Goal: Check status: Check status

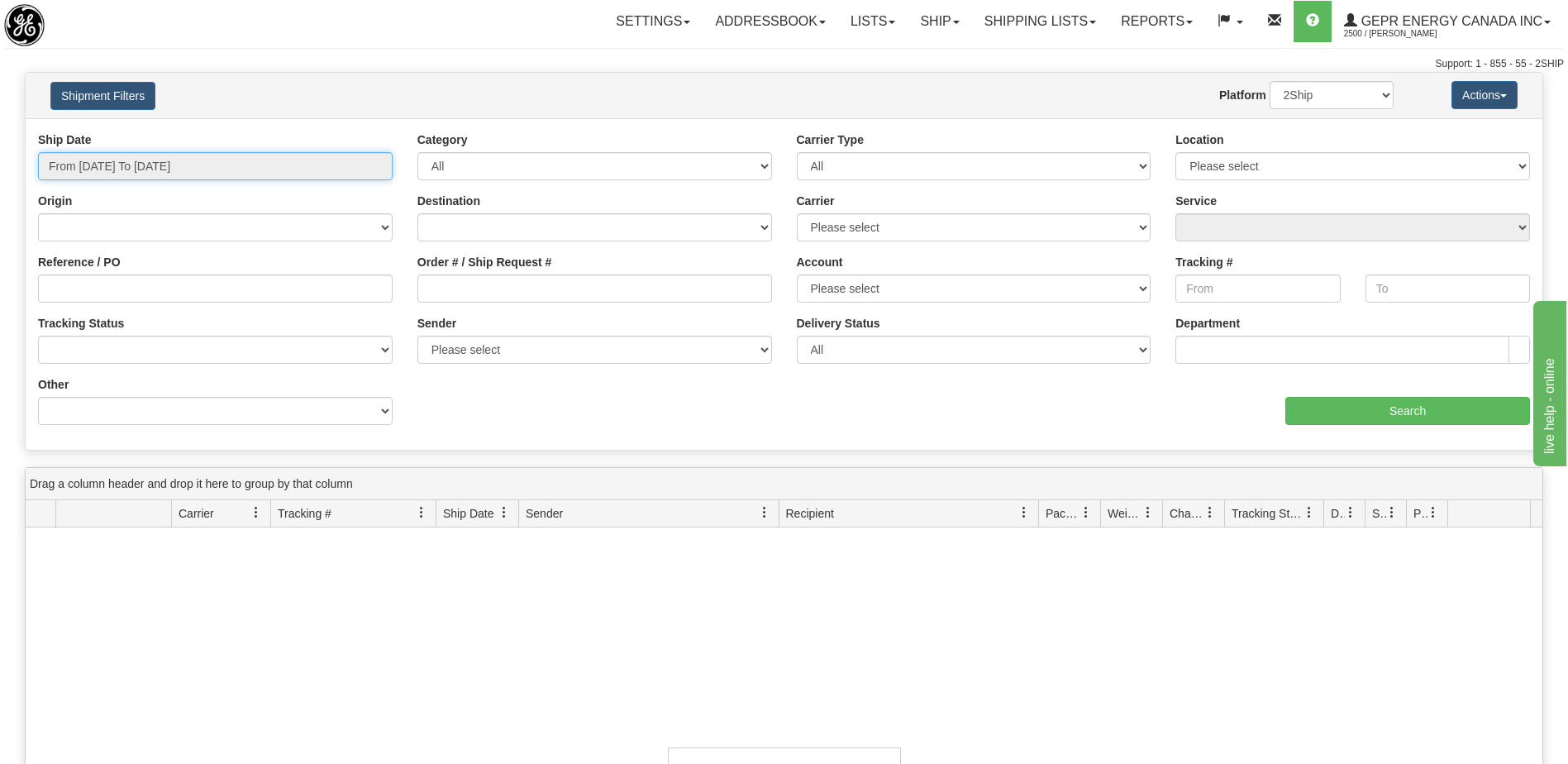
click at [212, 159] on input "From [DATE] To [DATE]" at bounding box center [216, 166] width 354 height 28
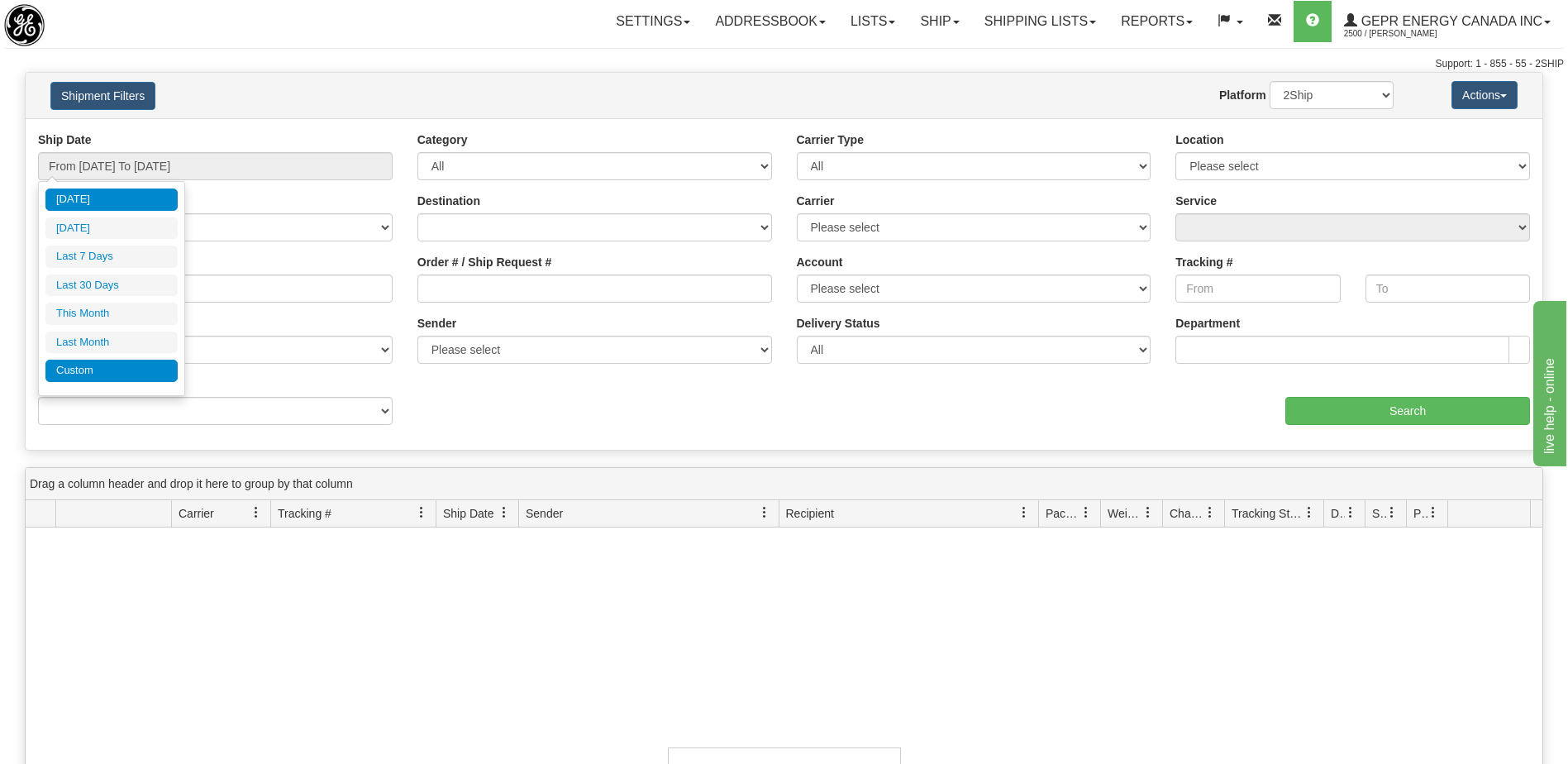
click at [133, 376] on li "Custom" at bounding box center [112, 370] width 132 height 22
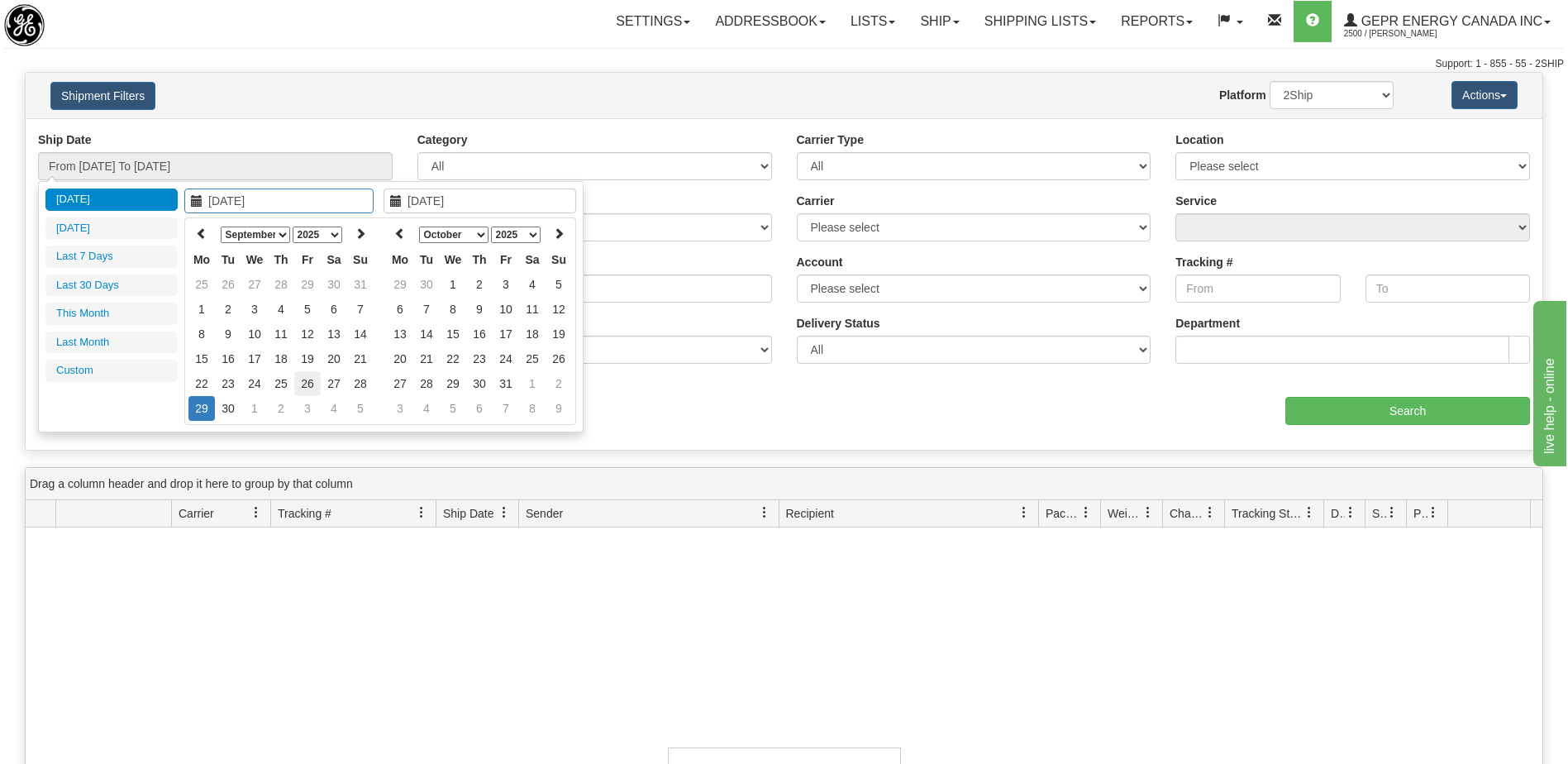
type input "[DATE]"
click at [301, 391] on td "26" at bounding box center [308, 384] width 27 height 25
click at [402, 233] on icon at bounding box center [400, 233] width 12 height 12
type input "[DATE]"
click at [422, 411] on td "30" at bounding box center [427, 409] width 27 height 25
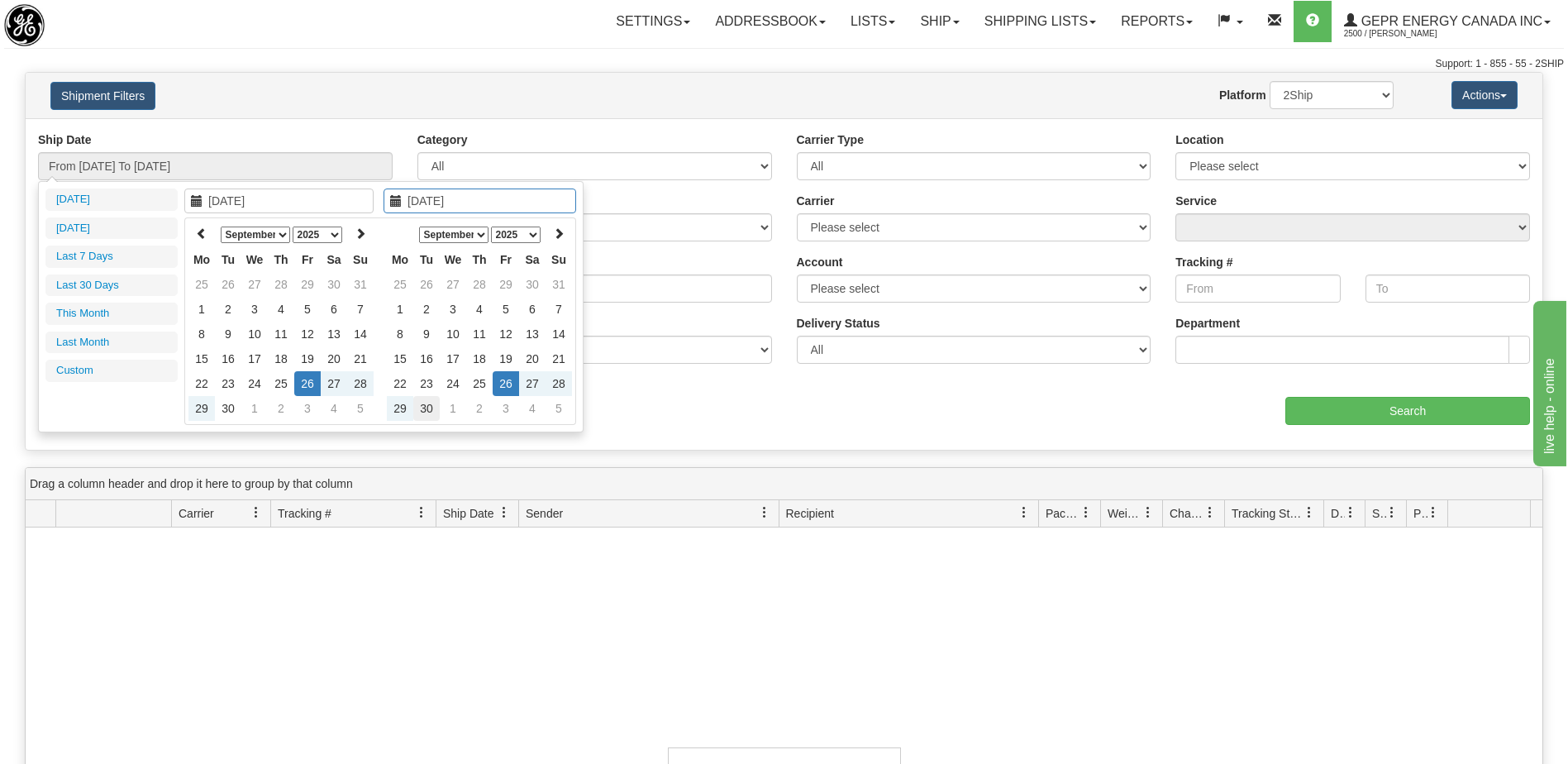
type input "From [DATE] To [DATE]"
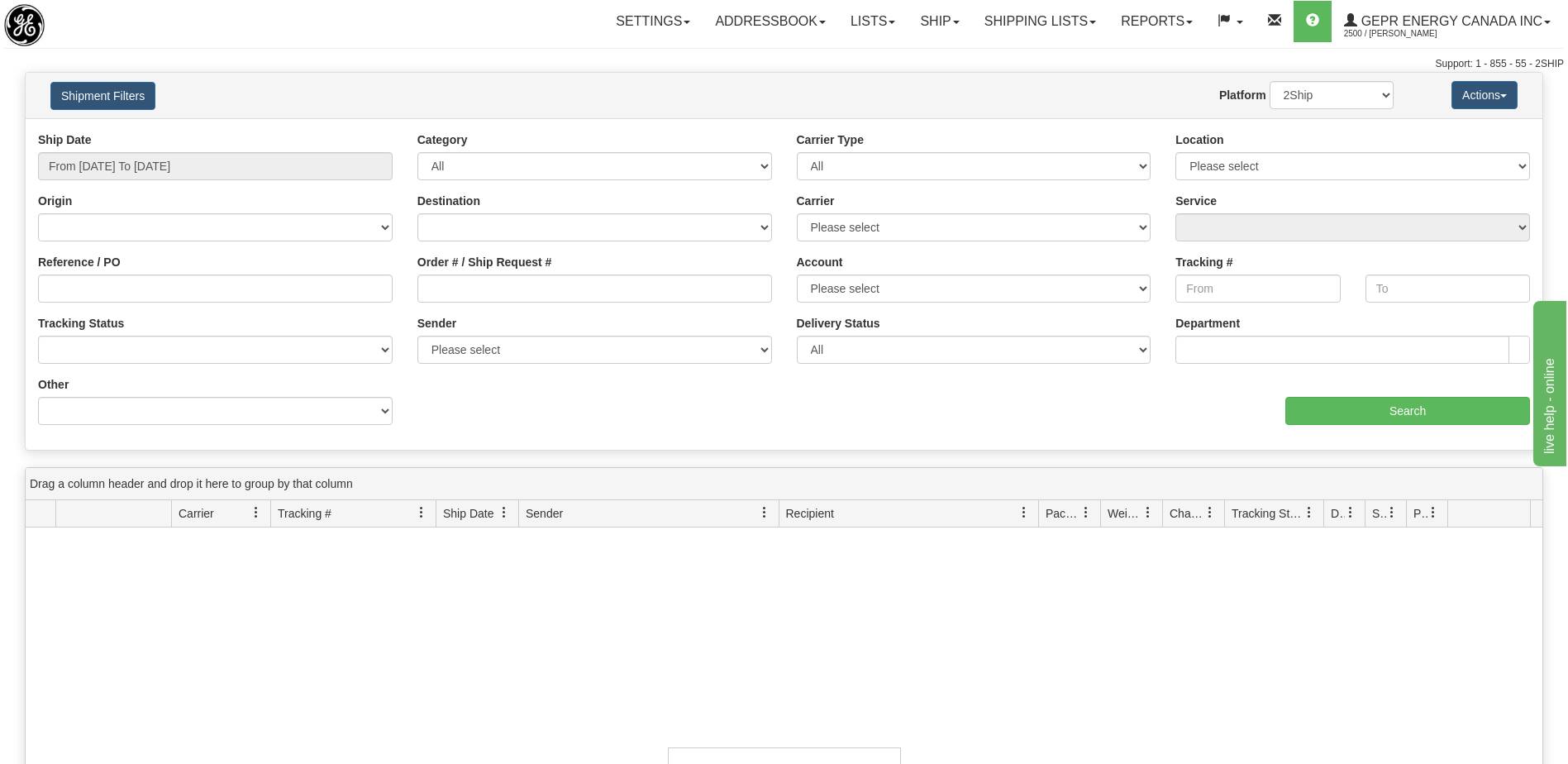
click at [1334, 393] on div "aaa Search" at bounding box center [1164, 400] width 759 height 49
click at [552, 225] on select "[GEOGRAPHIC_DATA] [GEOGRAPHIC_DATA] [GEOGRAPHIC_DATA] [US_STATE] [GEOGRAPHIC_DA…" at bounding box center [595, 226] width 354 height 28
select select "INTL"
click at [418, 213] on select "[GEOGRAPHIC_DATA] [GEOGRAPHIC_DATA] [GEOGRAPHIC_DATA] [US_STATE] [GEOGRAPHIC_DA…" at bounding box center [595, 226] width 354 height 28
click at [1317, 413] on input "Search" at bounding box center [1408, 411] width 245 height 28
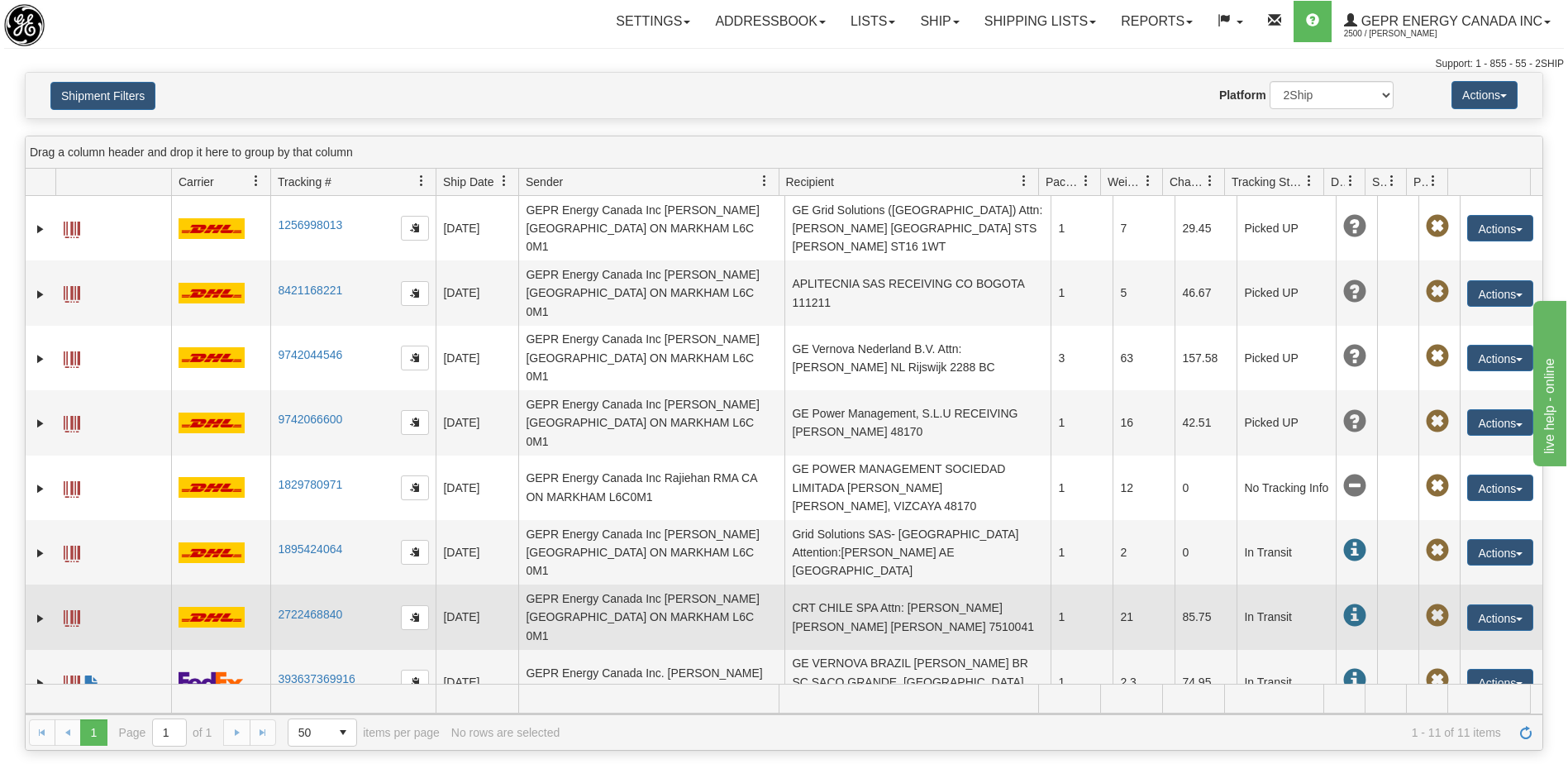
click at [995, 584] on td "CRT CHILE SPA Attn: [PERSON_NAME] [PERSON_NAME] [PERSON_NAME] 7510041" at bounding box center [918, 616] width 267 height 64
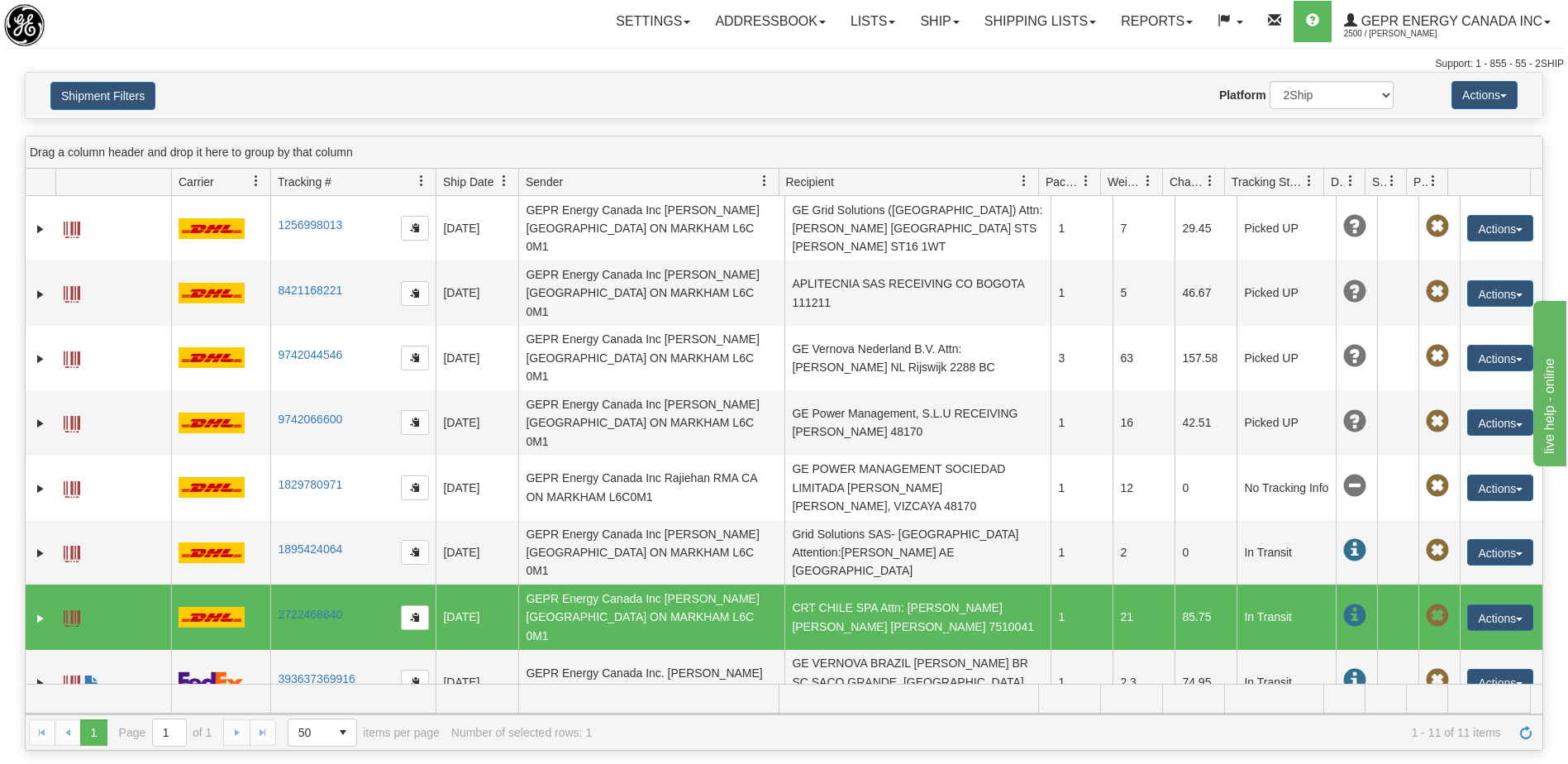
click at [78, 610] on span at bounding box center [72, 618] width 16 height 16
